Goal: Contribute content: Add original content to the website for others to see

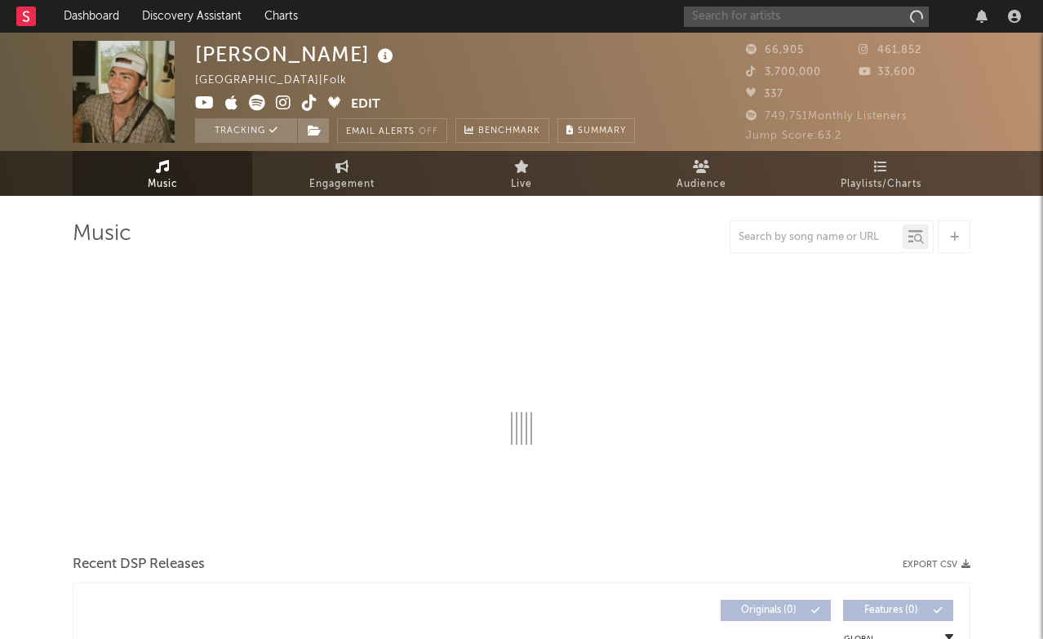
click at [766, 20] on input "text" at bounding box center [806, 17] width 245 height 20
type input "rich amiri"
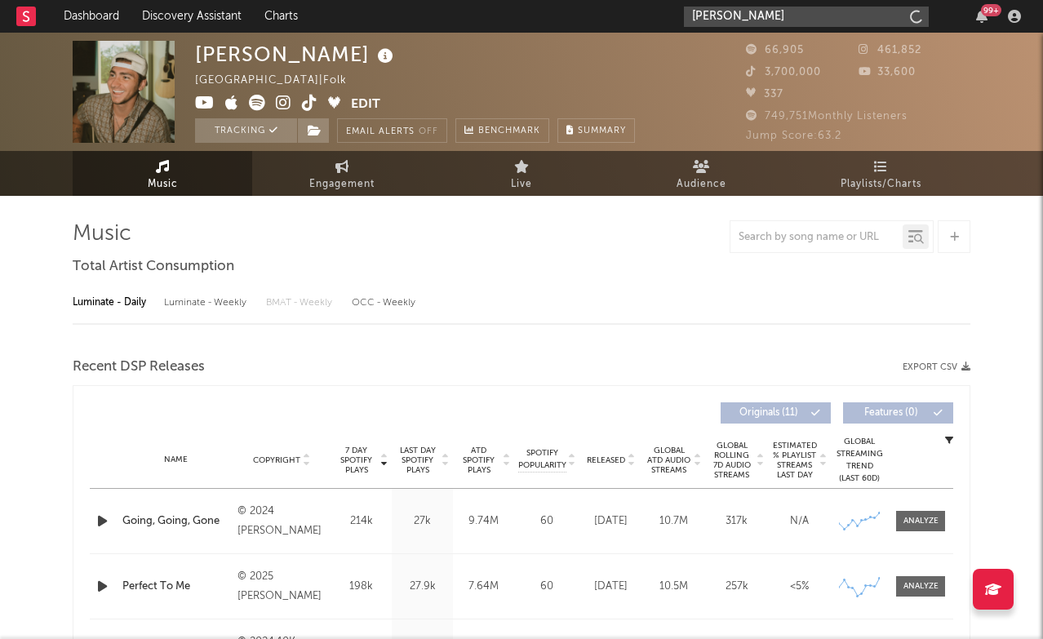
select select "6m"
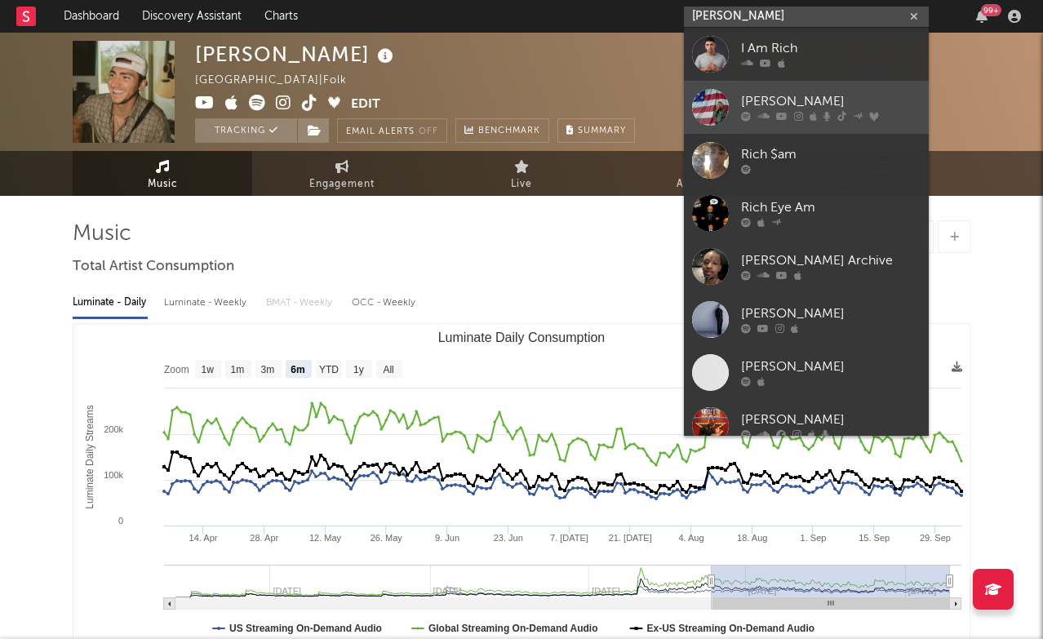
type input "rich amiri"
click at [761, 105] on div "[PERSON_NAME]" at bounding box center [831, 102] width 180 height 20
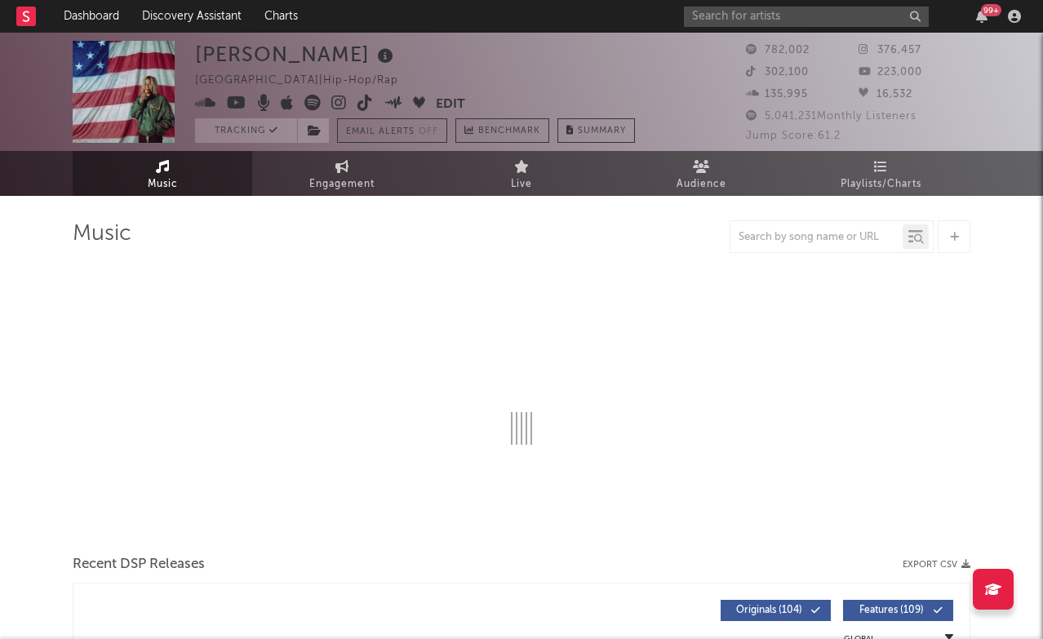
select select "6m"
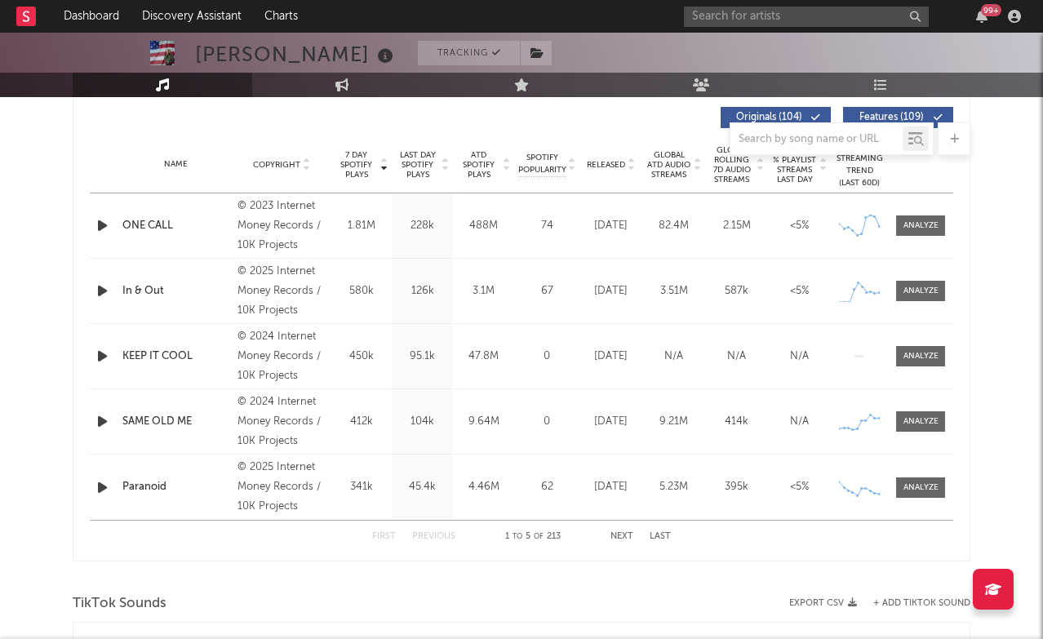
scroll to position [1075, 0]
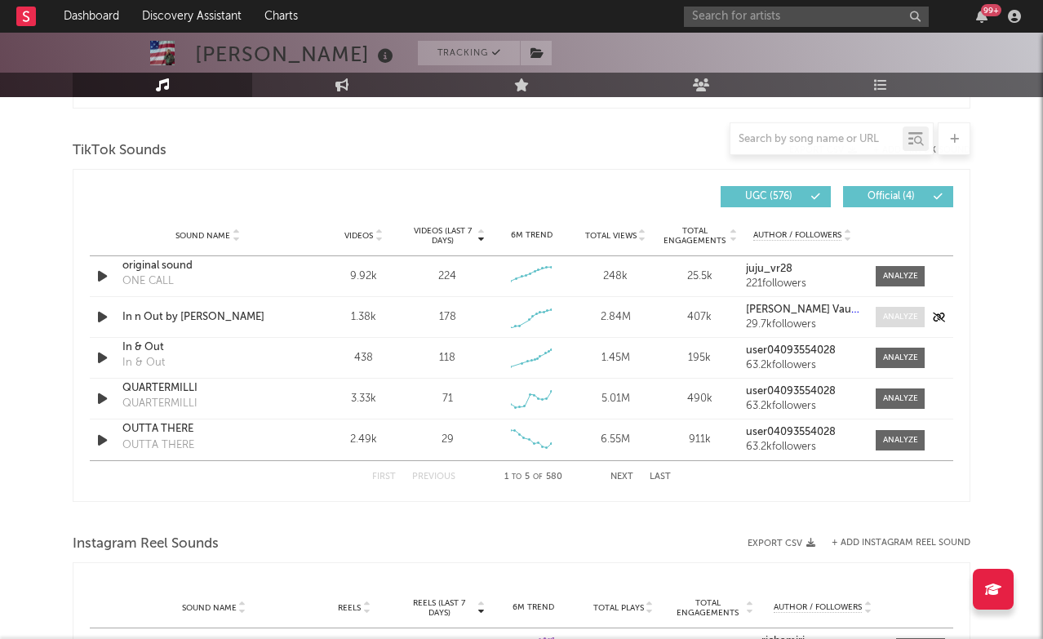
click at [899, 320] on div at bounding box center [900, 317] width 35 height 12
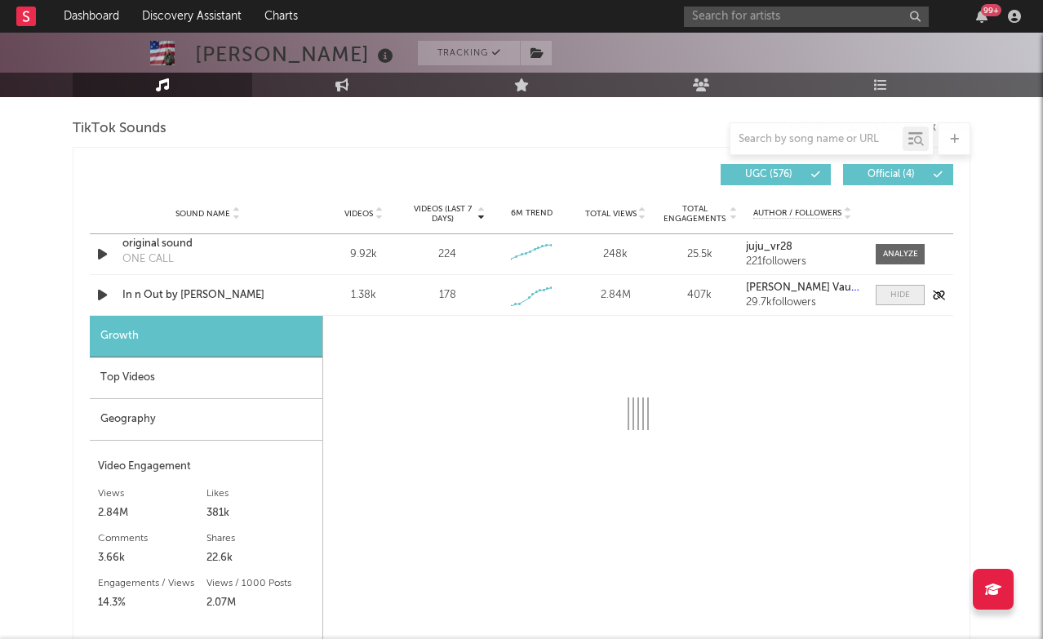
scroll to position [1110, 0]
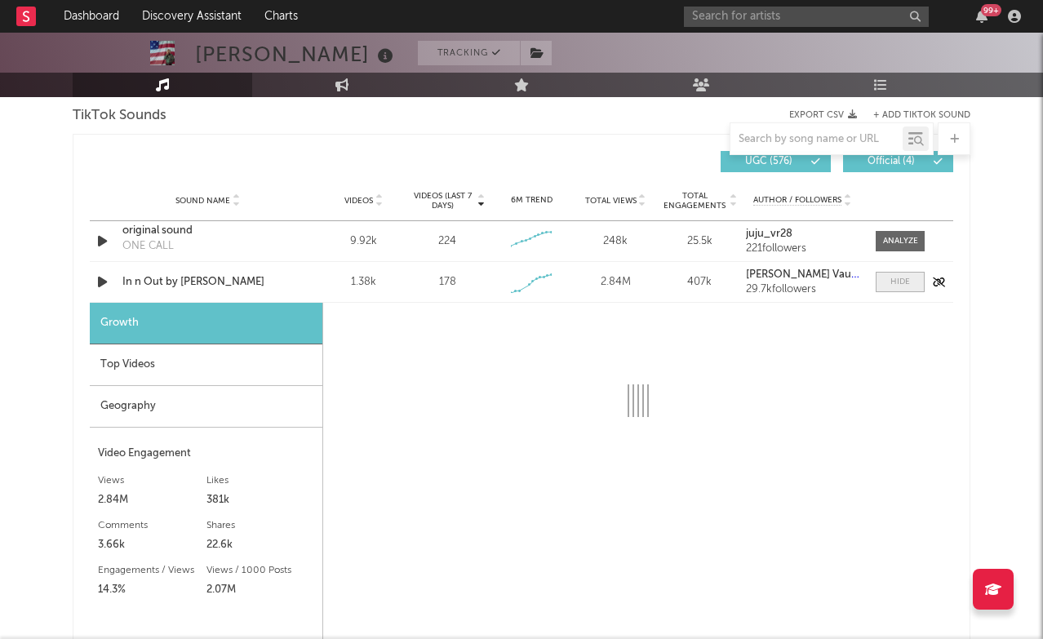
select select "1w"
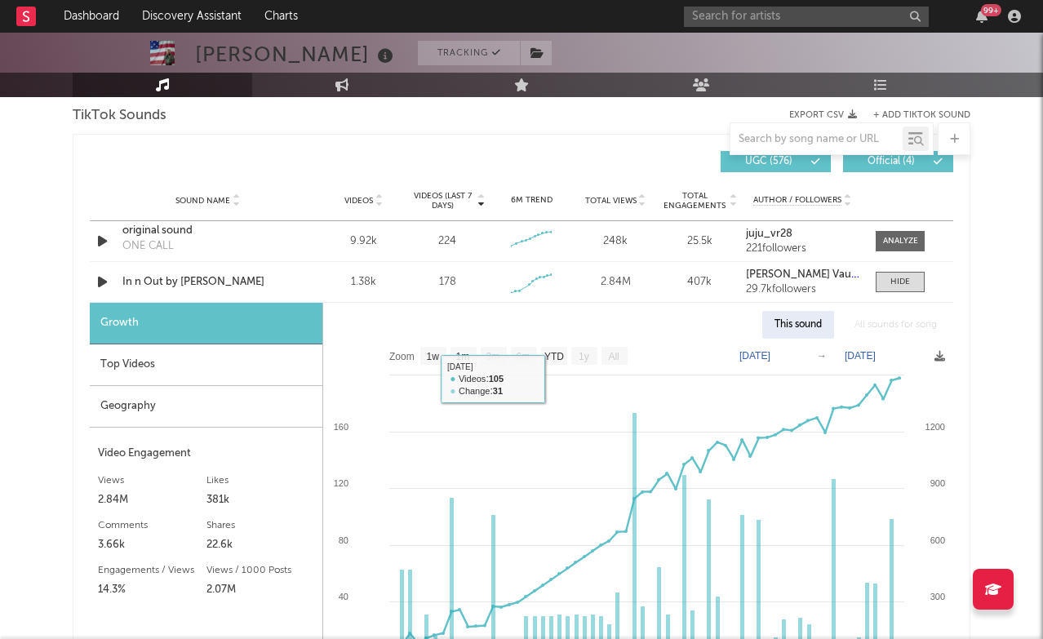
click at [220, 359] on div "Top Videos" at bounding box center [206, 365] width 233 height 42
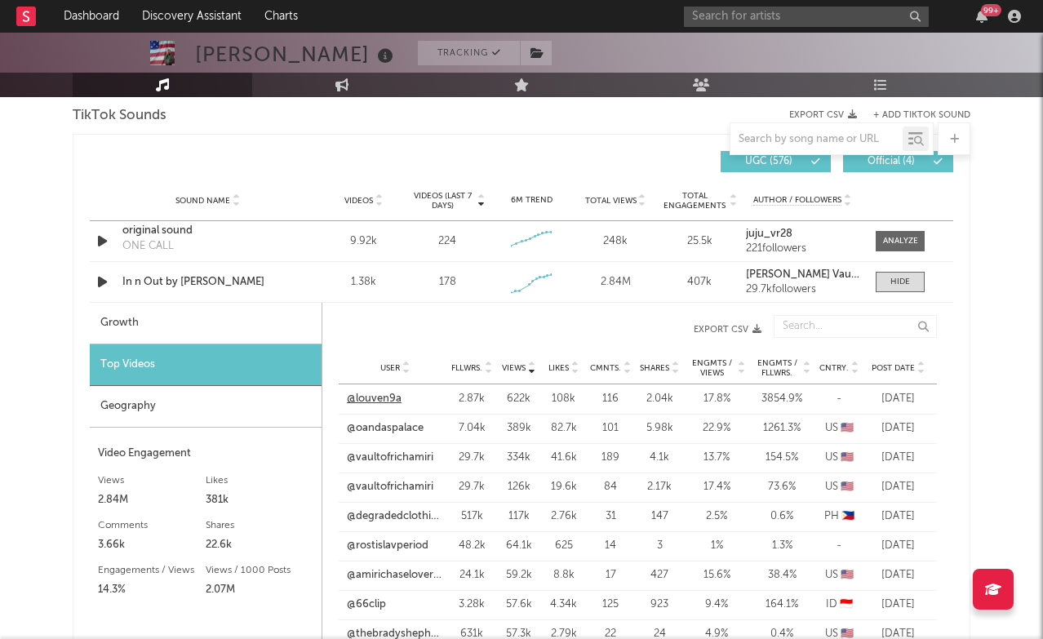
click at [379, 396] on link "@louven9a" at bounding box center [374, 399] width 55 height 16
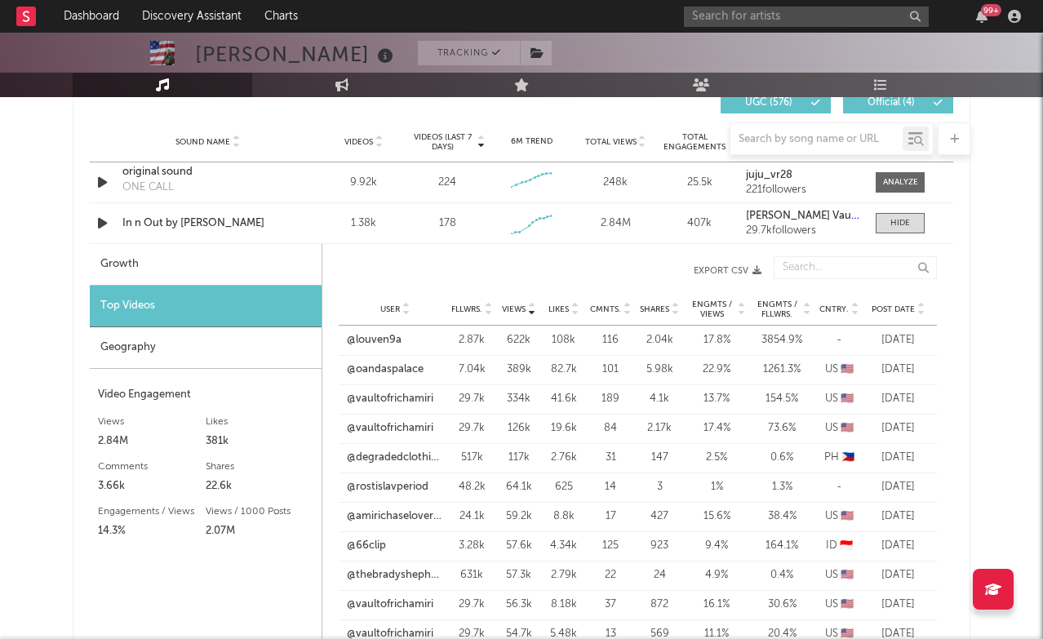
scroll to position [1170, 0]
click at [423, 459] on link "@degradedclothingph" at bounding box center [395, 457] width 96 height 16
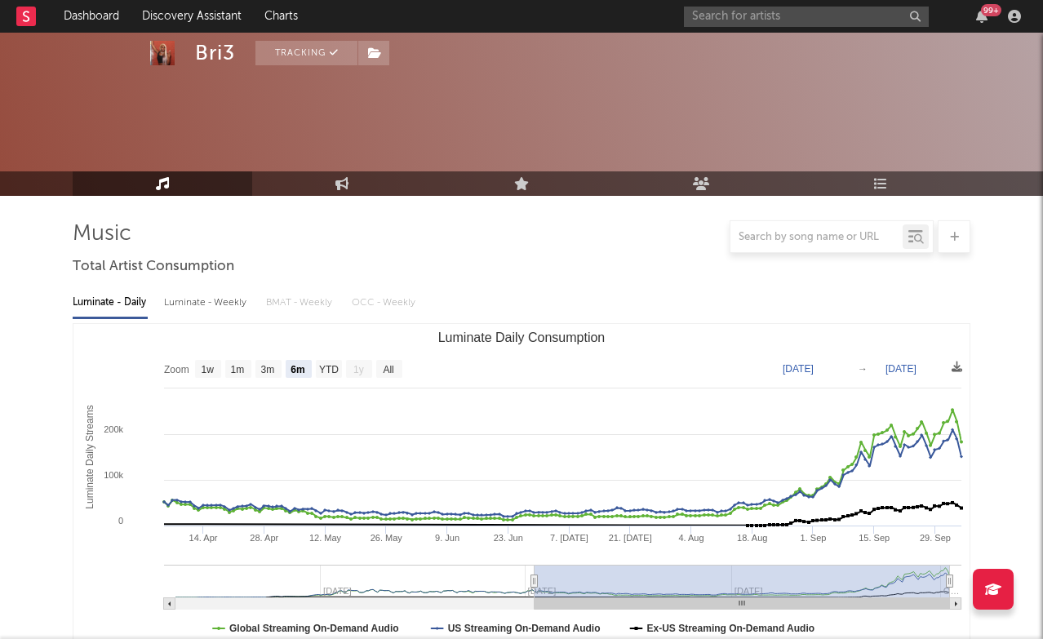
select select "6m"
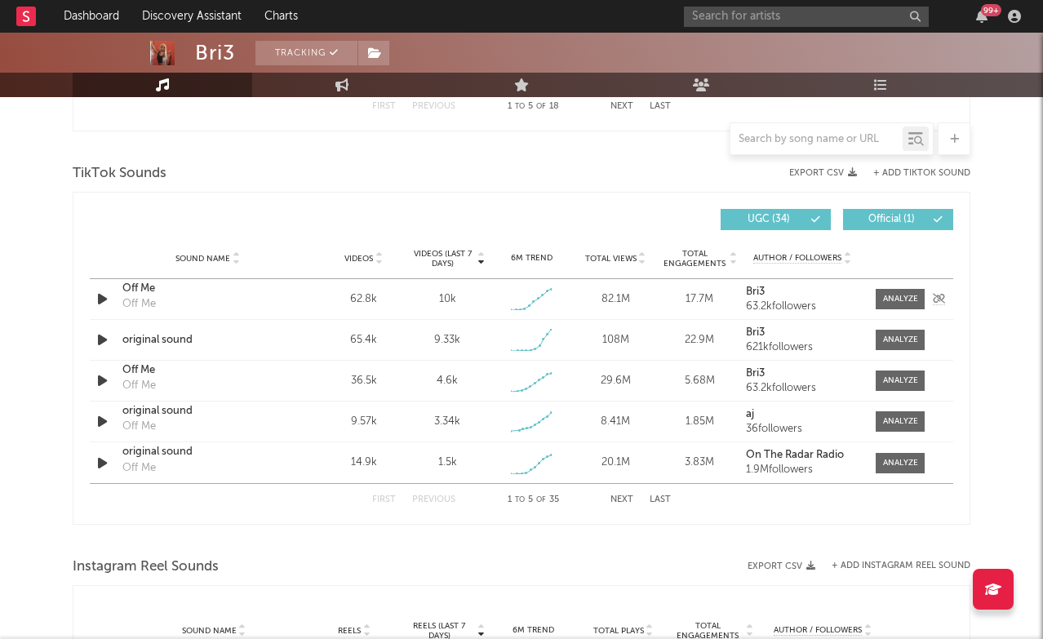
scroll to position [1058, 0]
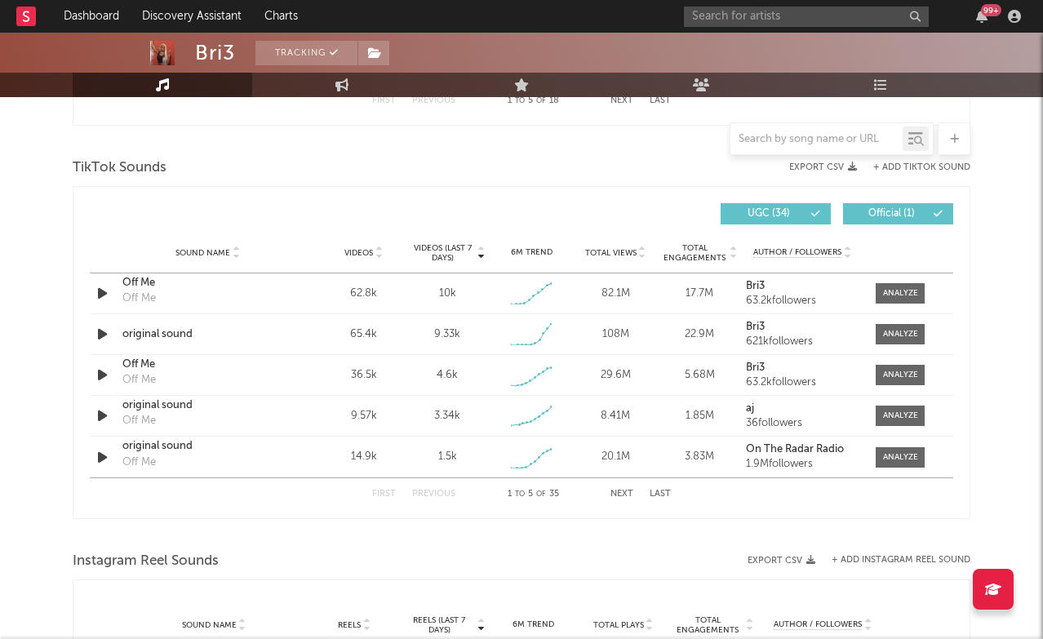
click at [917, 167] on button "+ Add TikTok Sound" at bounding box center [921, 167] width 97 height 9
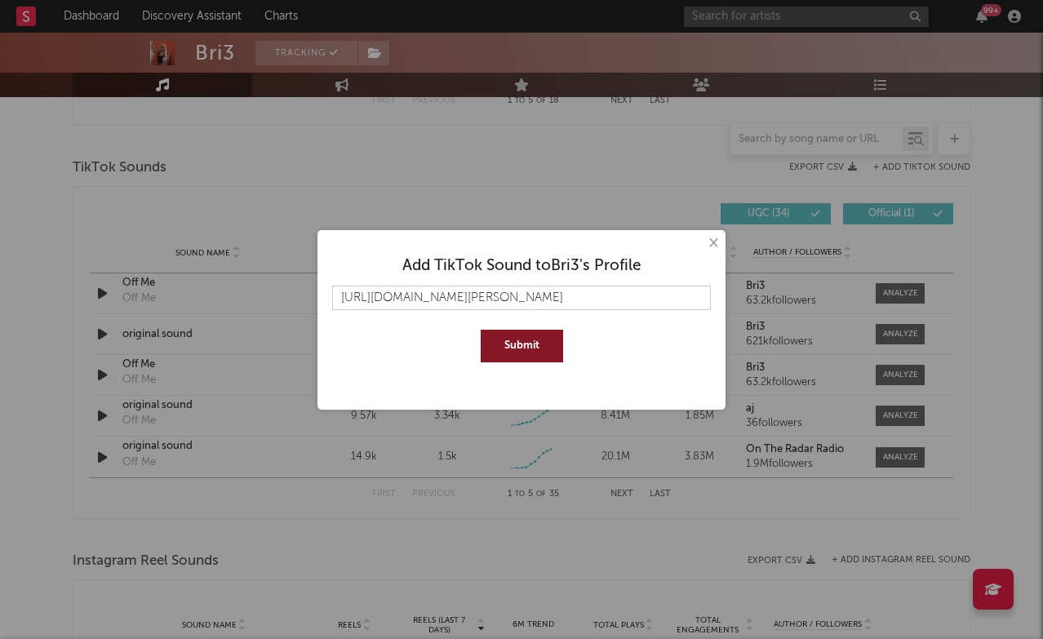
type input "[URL][DOMAIN_NAME][PERSON_NAME]"
click at [509, 351] on button "Submit" at bounding box center [522, 346] width 82 height 33
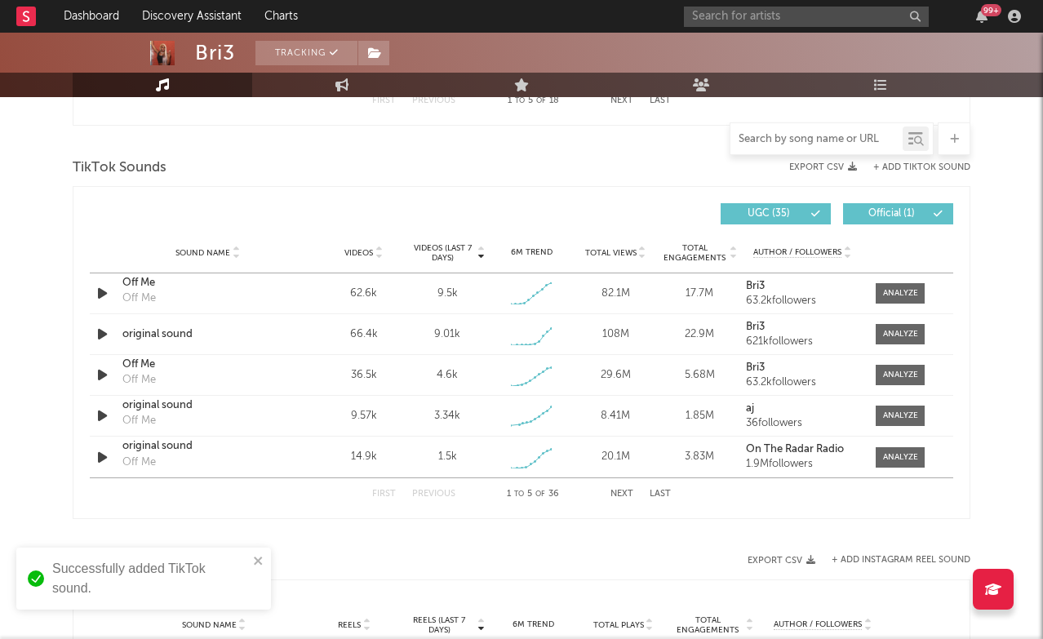
click at [802, 139] on input "text" at bounding box center [817, 139] width 172 height 13
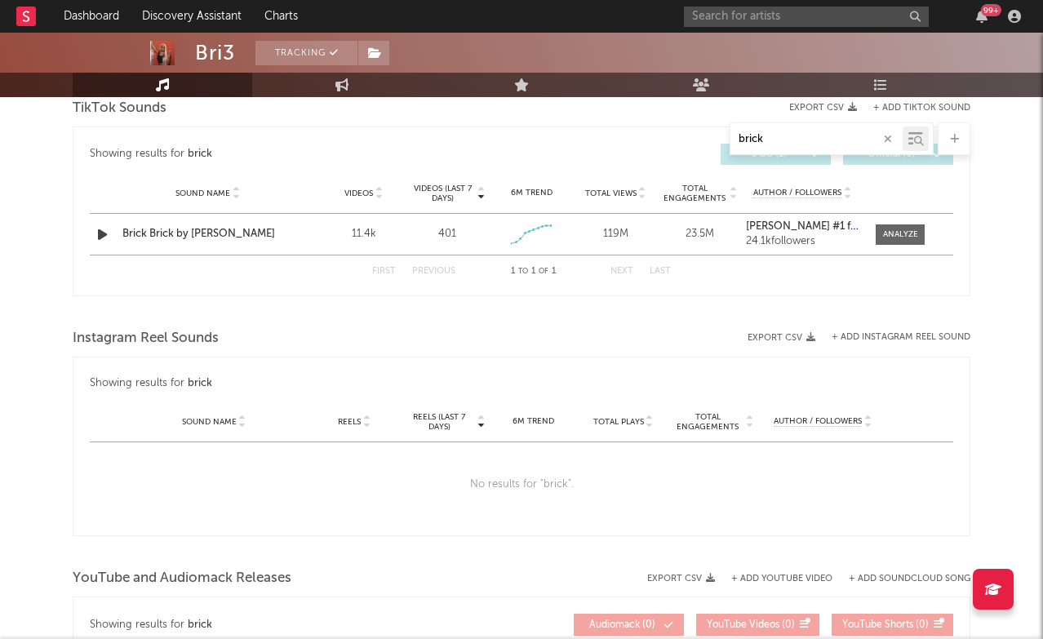
scroll to position [828, 0]
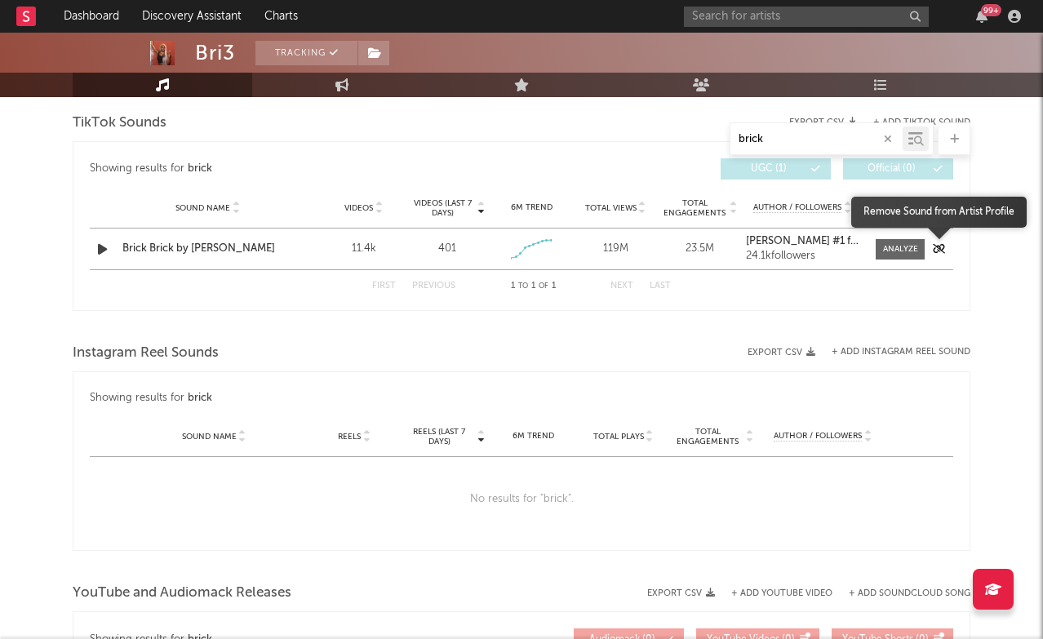
click at [938, 250] on icon "button" at bounding box center [939, 249] width 12 height 10
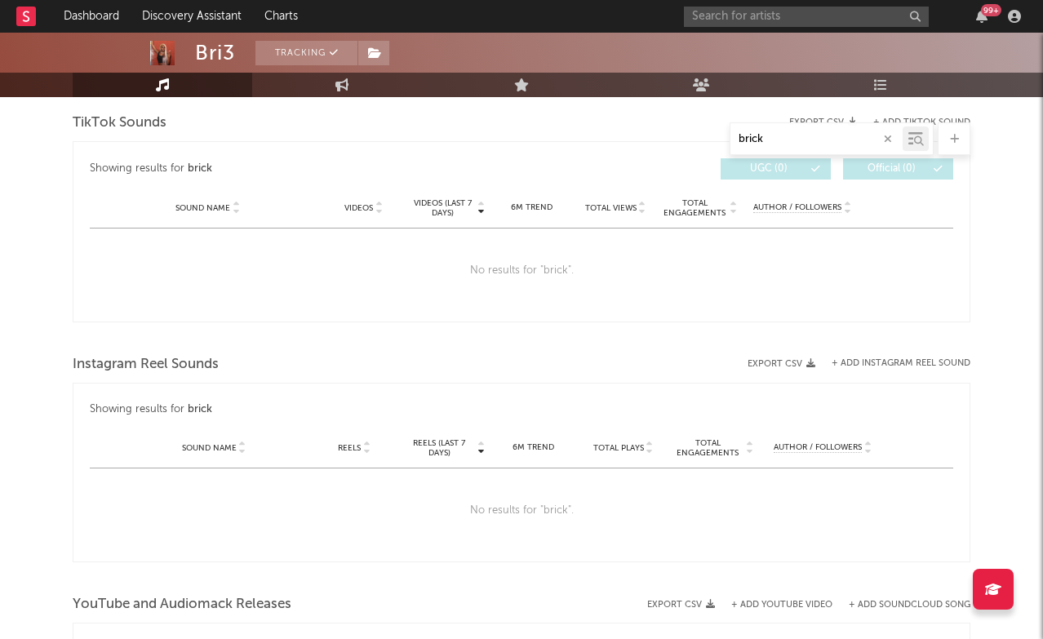
type input "brick"
click at [780, 13] on input "text" at bounding box center [806, 17] width 245 height 20
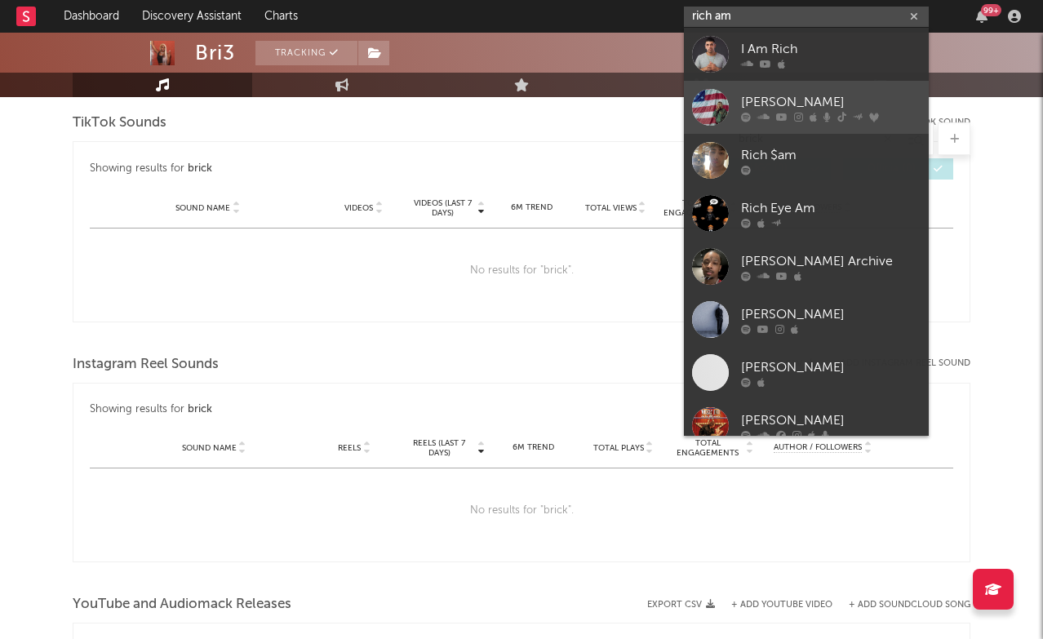
type input "rich am"
click at [789, 93] on div "[PERSON_NAME]" at bounding box center [831, 102] width 180 height 20
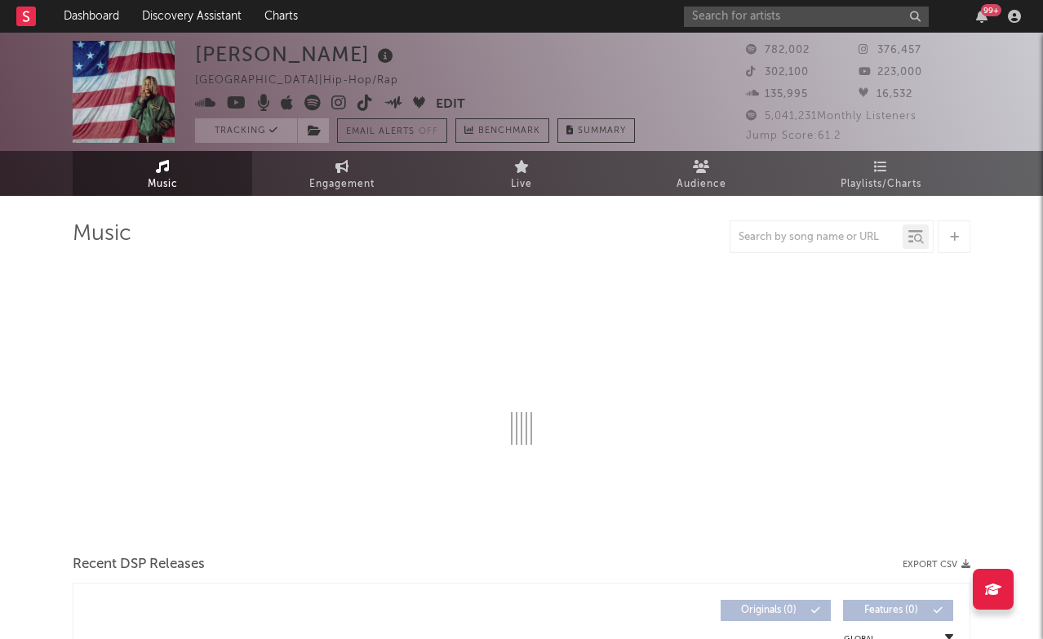
select select "6m"
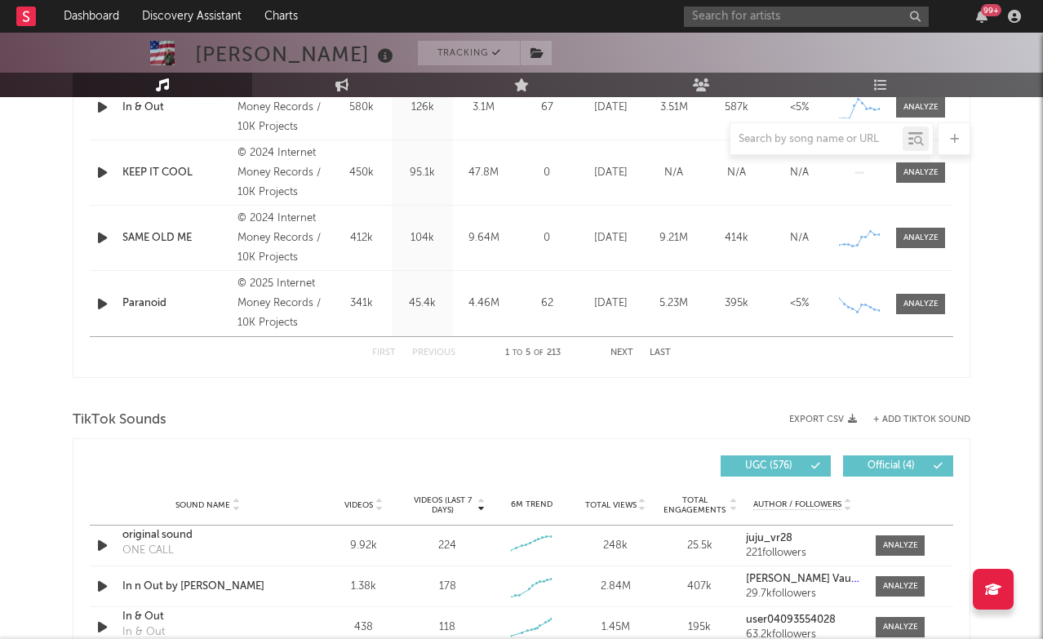
scroll to position [895, 0]
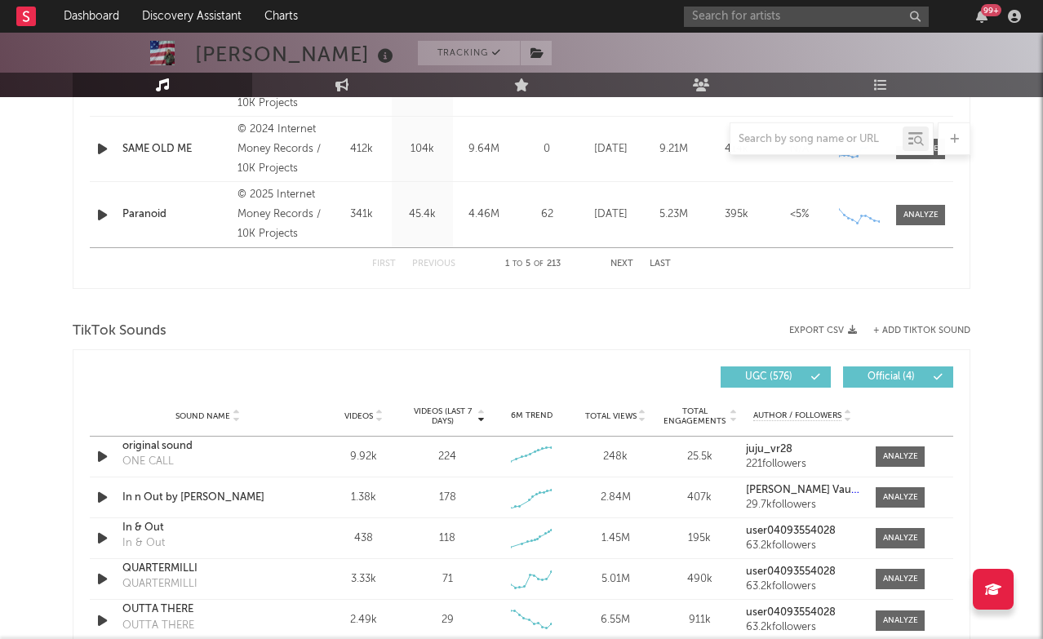
click at [912, 327] on button "+ Add TikTok Sound" at bounding box center [921, 330] width 97 height 9
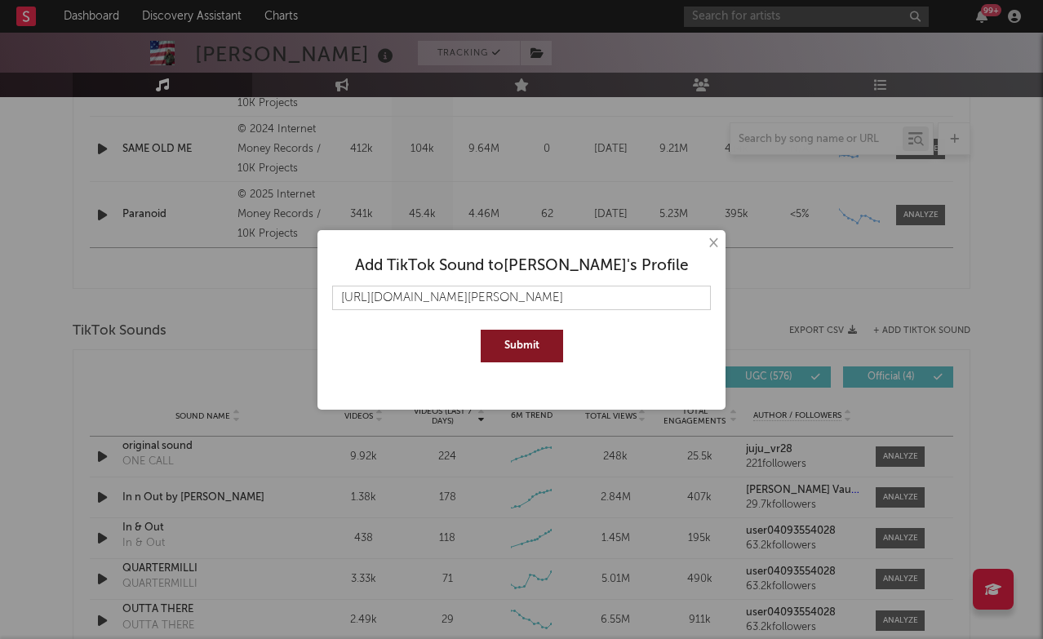
type input "[URL][DOMAIN_NAME][PERSON_NAME]"
click at [521, 350] on button "Submit" at bounding box center [522, 346] width 82 height 33
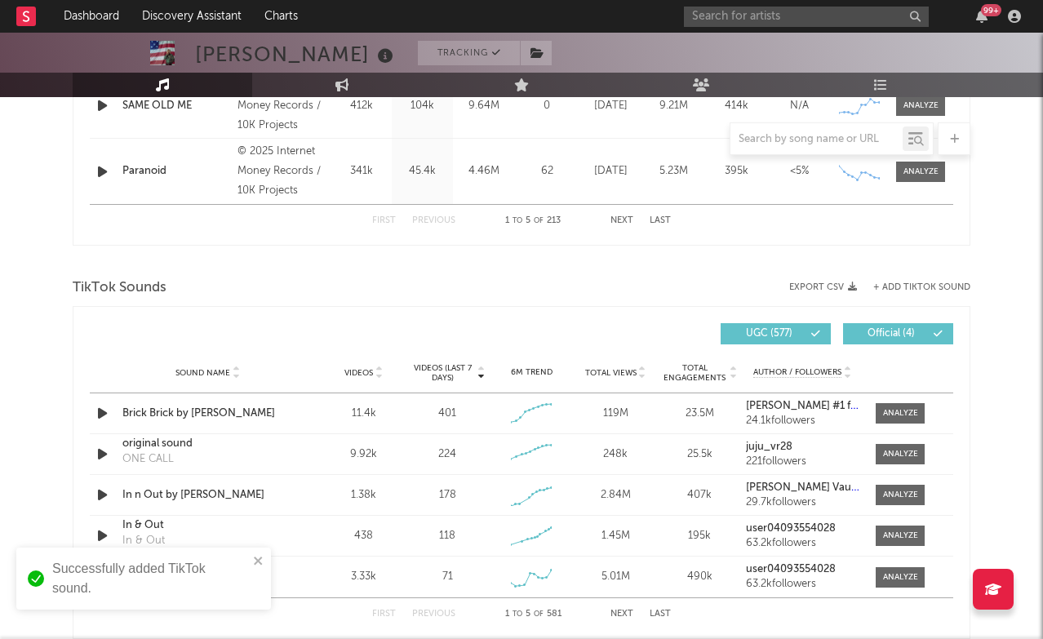
scroll to position [940, 0]
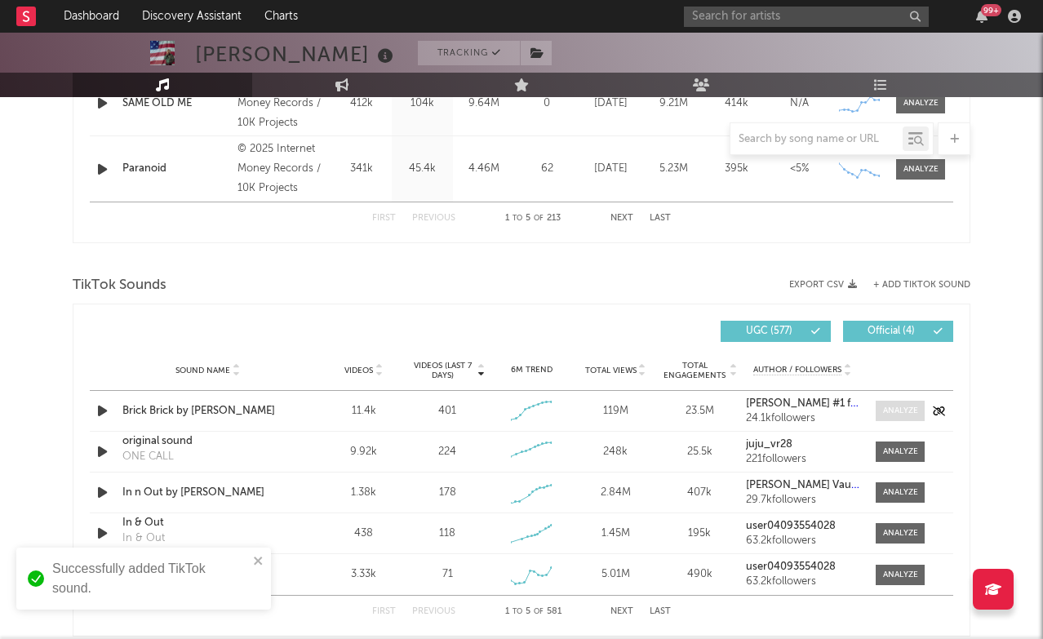
click at [883, 408] on div at bounding box center [900, 411] width 35 height 12
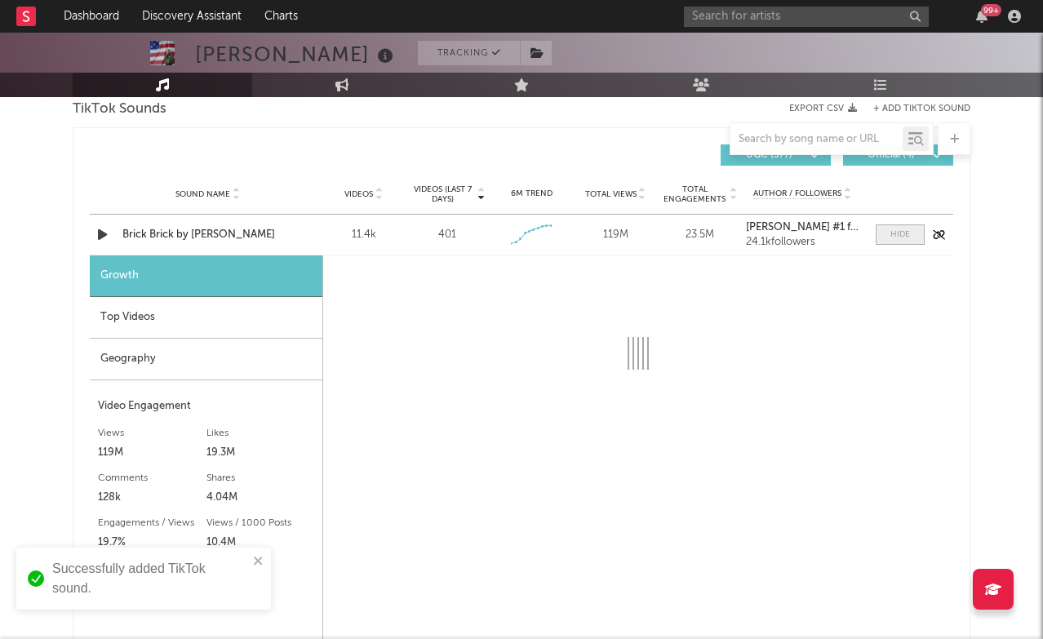
scroll to position [1163, 0]
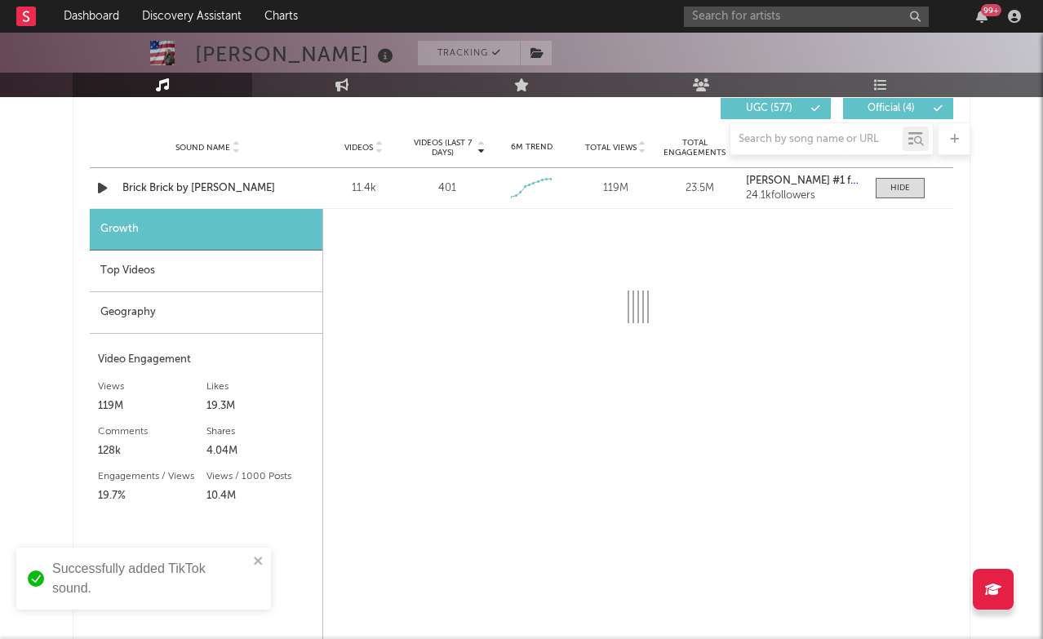
select select "6m"
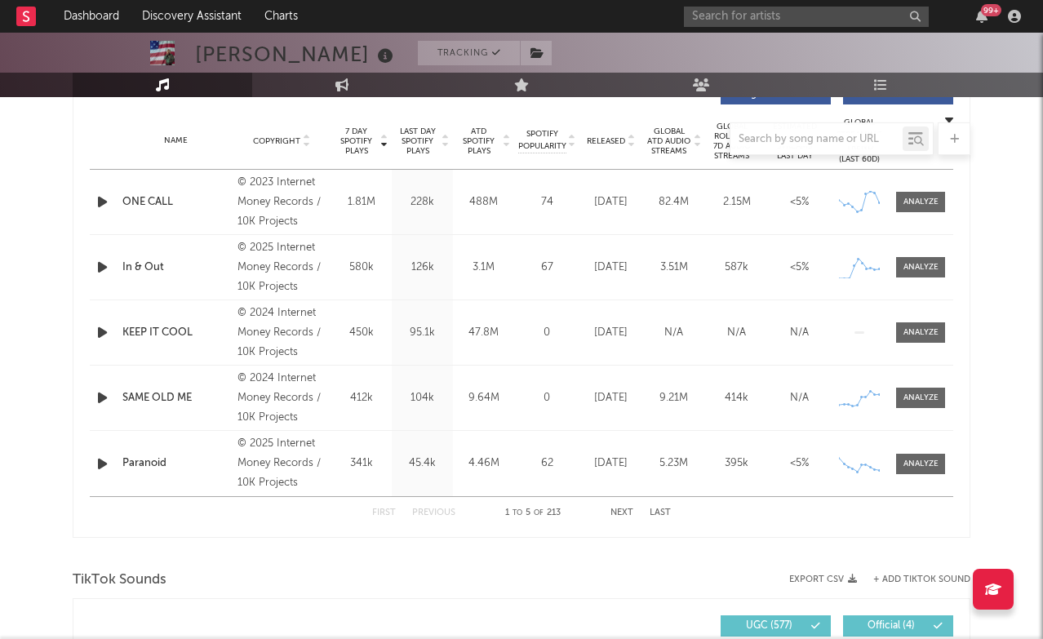
scroll to position [640, 0]
